Goal: Information Seeking & Learning: Learn about a topic

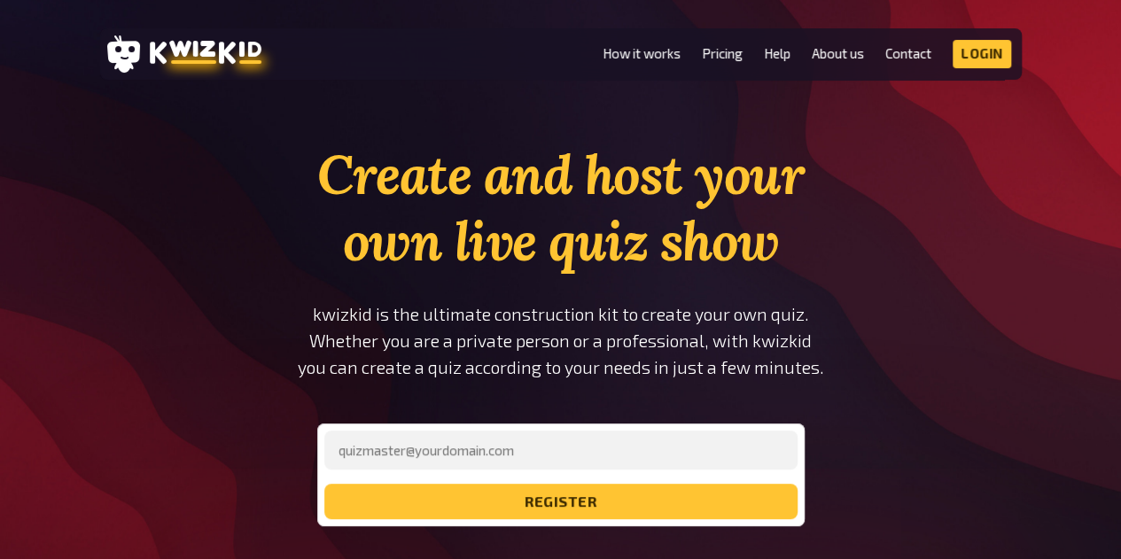
click at [621, 65] on li "How it works" at bounding box center [641, 54] width 78 height 28
click at [625, 55] on link "How it works" at bounding box center [641, 53] width 78 height 15
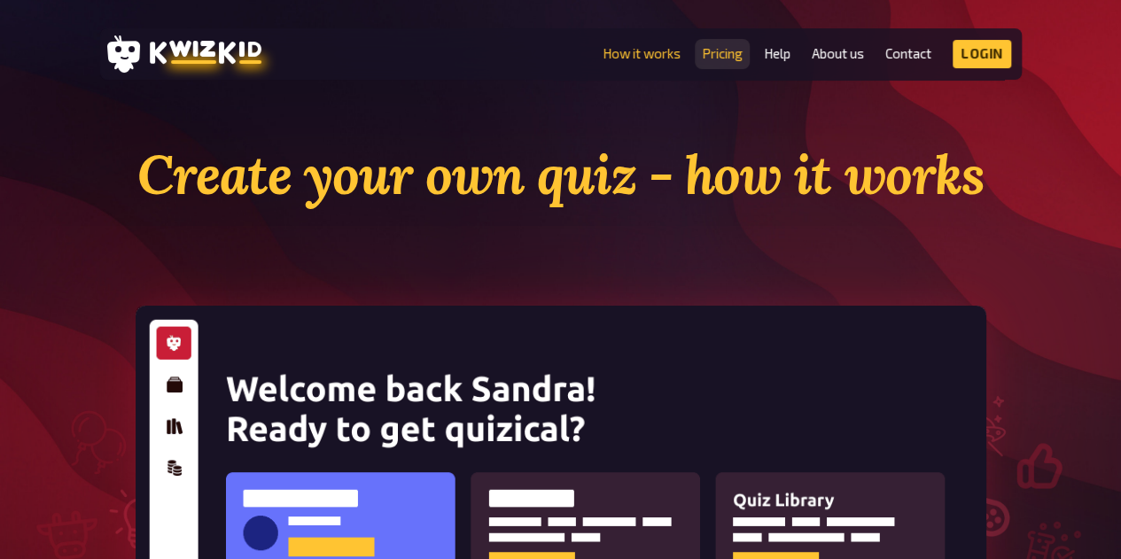
click at [727, 56] on link "Pricing" at bounding box center [722, 53] width 41 height 15
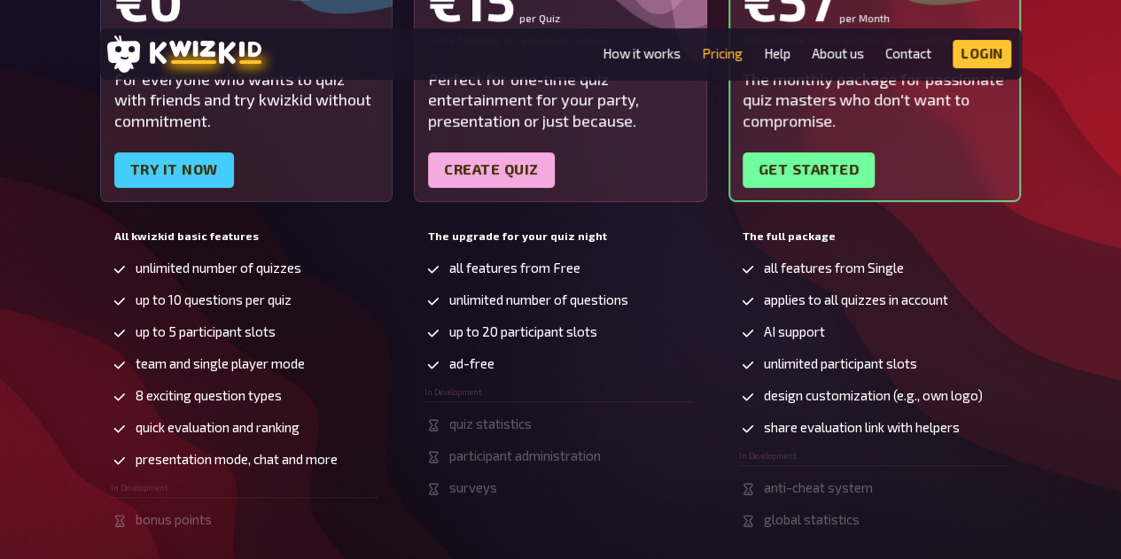
scroll to position [443, 0]
